Goal: Navigation & Orientation: Understand site structure

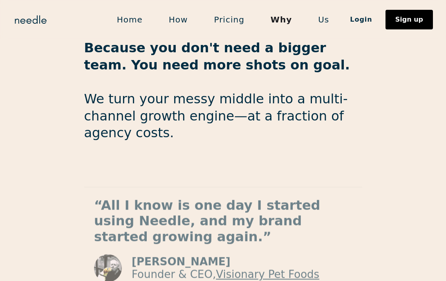
scroll to position [1421, 0]
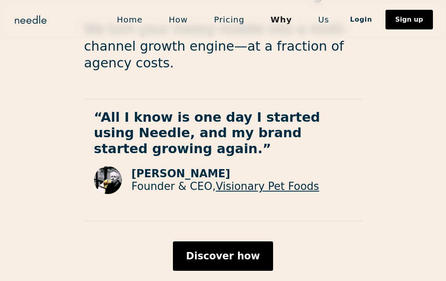
click at [181, 15] on link "How" at bounding box center [178, 19] width 45 height 17
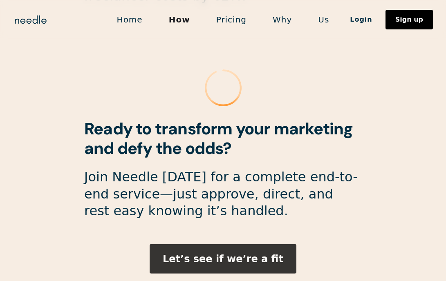
scroll to position [2262, 0]
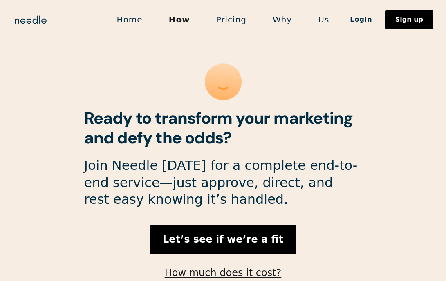
click at [282, 19] on link "Why" at bounding box center [282, 19] width 45 height 17
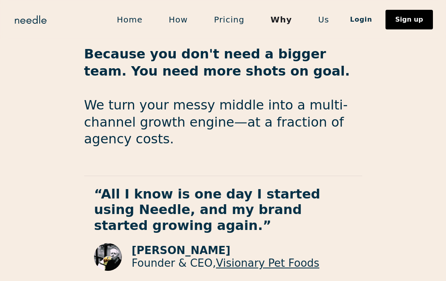
scroll to position [1421, 0]
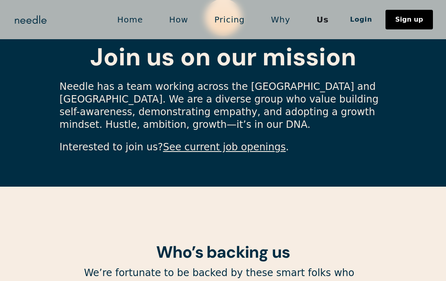
scroll to position [2470, 0]
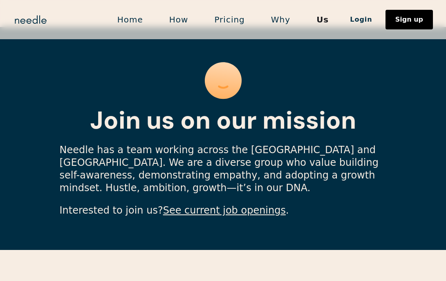
click at [203, 205] on link "See current job openings" at bounding box center [224, 210] width 123 height 11
click at [135, 23] on link "Home" at bounding box center [130, 19] width 52 height 17
